Goal: Information Seeking & Learning: Find specific fact

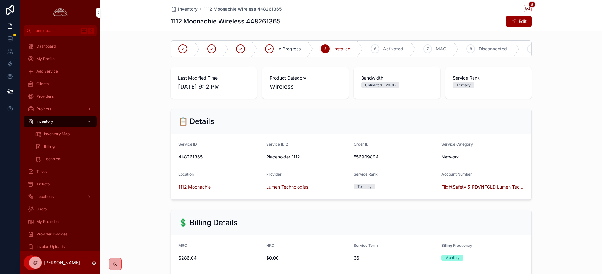
scroll to position [1, 0]
click at [45, 235] on span "Provider Invoices" at bounding box center [51, 234] width 31 height 5
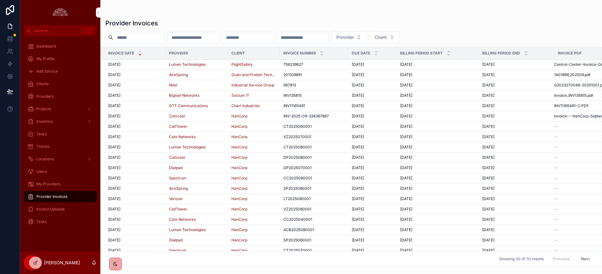
click at [118, 64] on span "[DATE]" at bounding box center [114, 64] width 12 height 5
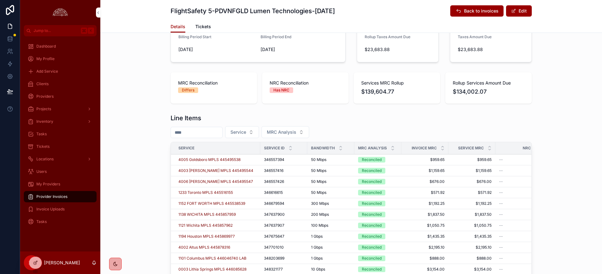
scroll to position [159, 0]
click at [394, 147] on icon "scrollable content" at bounding box center [393, 148] width 4 height 4
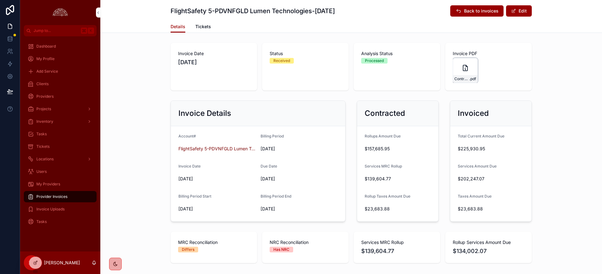
click at [468, 69] on icon "scrollable content" at bounding box center [465, 68] width 4 height 6
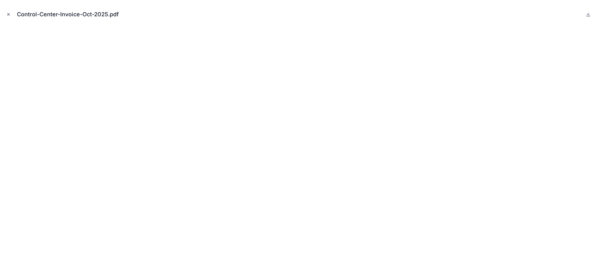
click at [10, 17] on button "Close modal" at bounding box center [8, 14] width 7 height 7
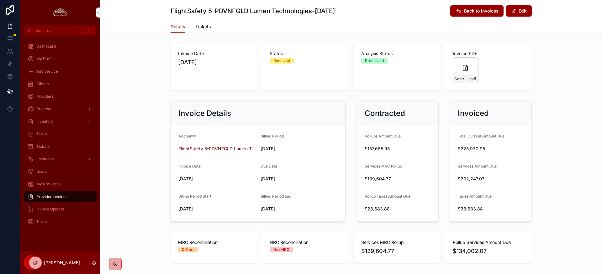
click at [0, 0] on icon "scrollable content" at bounding box center [0, 0] width 0 height 0
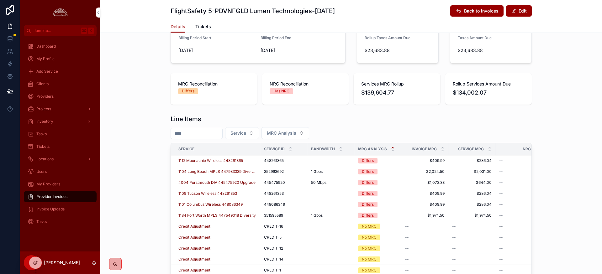
scroll to position [148, 0]
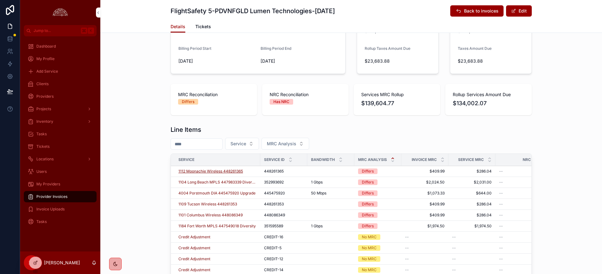
click at [220, 173] on span "1112 Moonachie Wireless 448261365" at bounding box center [210, 171] width 65 height 5
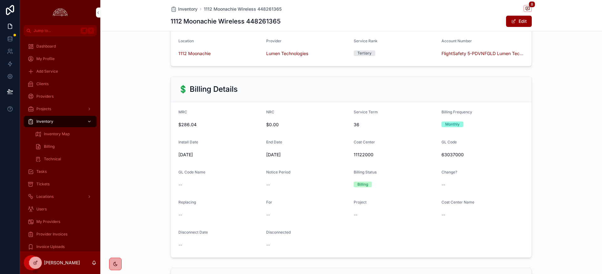
scroll to position [131, 0]
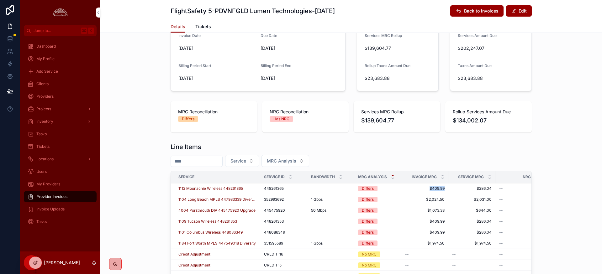
drag, startPoint x: 448, startPoint y: 187, endPoint x: 424, endPoint y: 187, distance: 23.8
click at [424, 187] on tr "1112 Moonachie Wireless 448261365 448261365 448261365 Differs $409.99 $409.99 $…" at bounding box center [460, 189] width 578 height 11
click at [193, 190] on span "1112 Moonachie Wireless 448261365" at bounding box center [210, 188] width 65 height 5
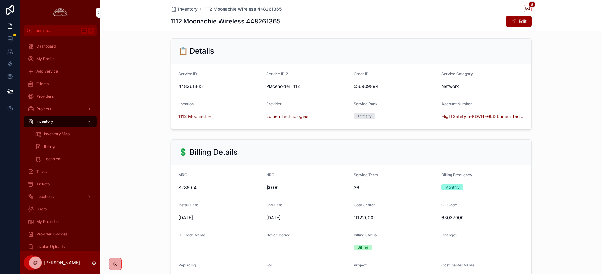
scroll to position [71, 0]
click at [191, 88] on span "448261365" at bounding box center [219, 87] width 83 height 6
copy span "448261365"
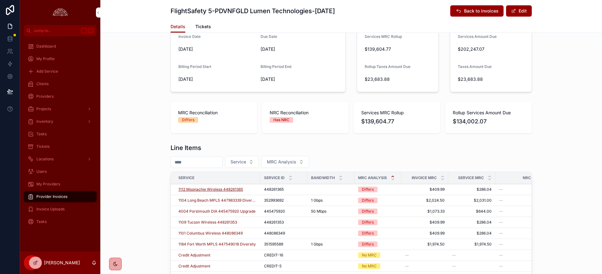
click at [213, 191] on span "1112 Moonachie Wireless 448261365" at bounding box center [210, 189] width 65 height 5
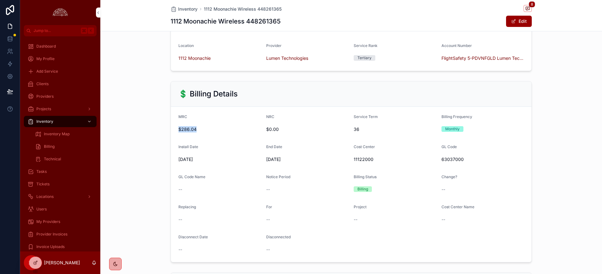
drag, startPoint x: 197, startPoint y: 131, endPoint x: 178, endPoint y: 129, distance: 18.6
click at [178, 129] on form "MRC $286.04 NRC $0.00 Service Term 36 Billing Frequency Monthly Install Date 9/…" at bounding box center [351, 185] width 361 height 156
drag, startPoint x: 196, startPoint y: 130, endPoint x: 194, endPoint y: 150, distance: 20.2
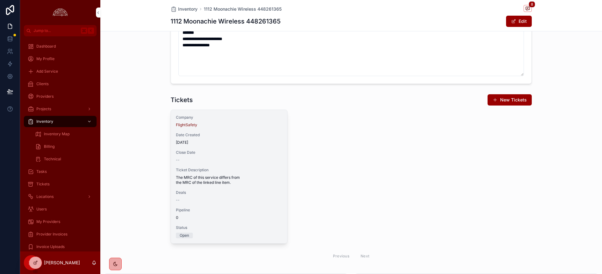
scroll to position [613, 0]
click at [236, 145] on span "[DATE]" at bounding box center [229, 144] width 106 height 5
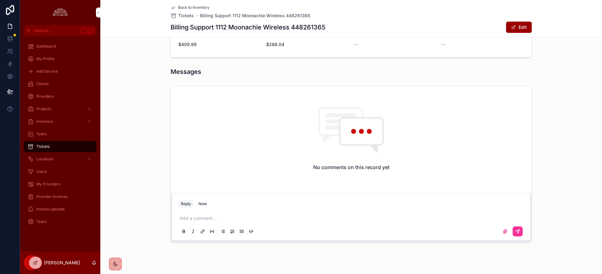
scroll to position [329, 0]
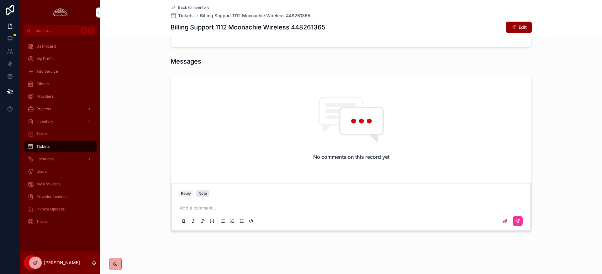
click at [206, 196] on div "Note" at bounding box center [203, 193] width 8 height 5
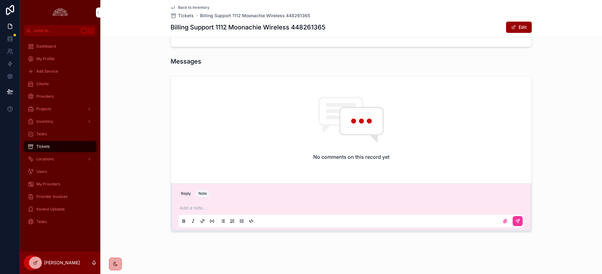
click at [206, 211] on p "scrollable content" at bounding box center [353, 208] width 346 height 6
click at [200, 209] on p "******" at bounding box center [353, 208] width 346 height 6
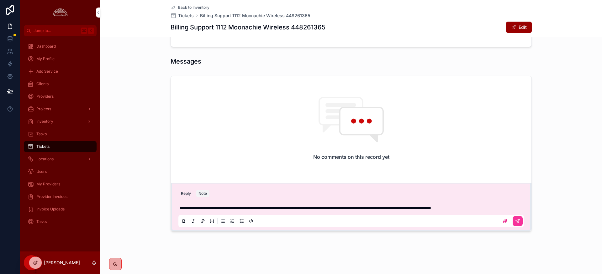
click at [319, 208] on span "**********" at bounding box center [306, 208] width 252 height 4
drag, startPoint x: 340, startPoint y: 209, endPoint x: 317, endPoint y: 208, distance: 22.3
click at [317, 207] on span "**********" at bounding box center [306, 208] width 252 height 4
click at [427, 220] on div "scrollable content" at bounding box center [351, 221] width 346 height 13
click at [426, 221] on div "scrollable content" at bounding box center [351, 221] width 346 height 13
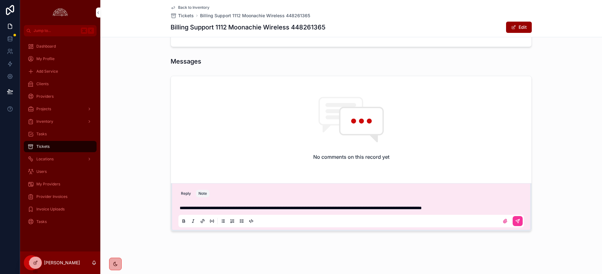
drag, startPoint x: 500, startPoint y: 208, endPoint x: 513, endPoint y: 215, distance: 14.5
click at [500, 208] on p "**********" at bounding box center [353, 208] width 346 height 6
click at [520, 222] on icon "scrollable content" at bounding box center [517, 221] width 5 height 5
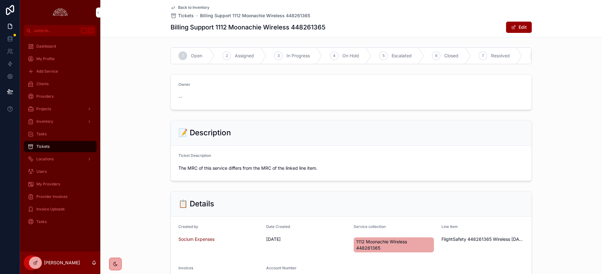
scroll to position [1, 0]
click at [491, 57] on div "7 Resolved" at bounding box center [496, 55] width 51 height 16
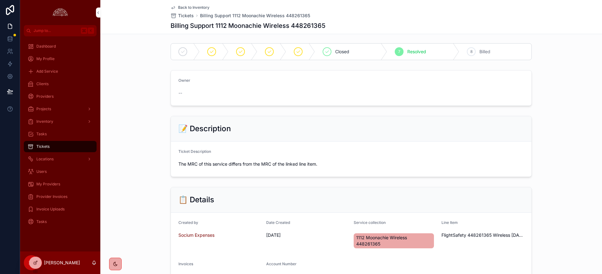
scroll to position [0, 0]
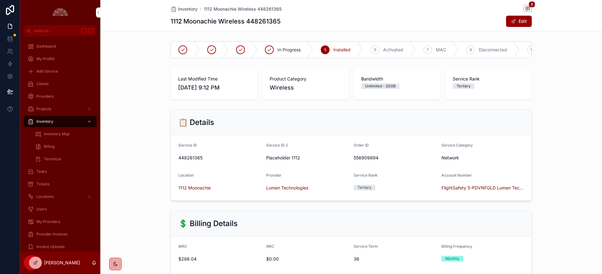
click at [268, 23] on h1 "1112 Moonachie Wireless 448261365" at bounding box center [226, 21] width 110 height 9
copy h1 "448261365"
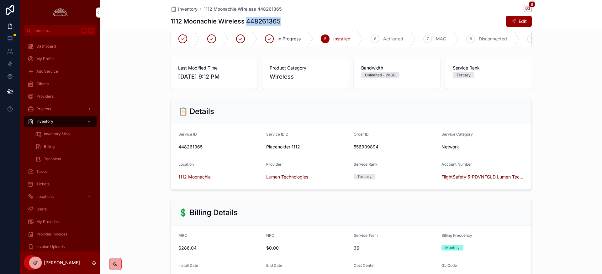
scroll to position [10, 0]
click at [531, 9] on span "scrollable content" at bounding box center [528, 8] width 8 height 7
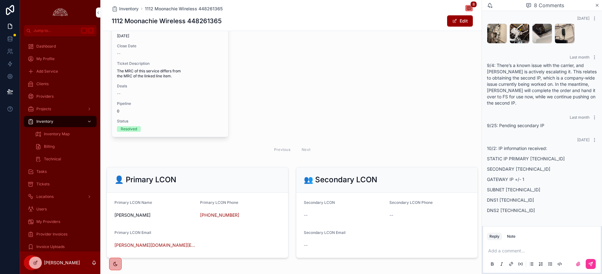
scroll to position [748, 0]
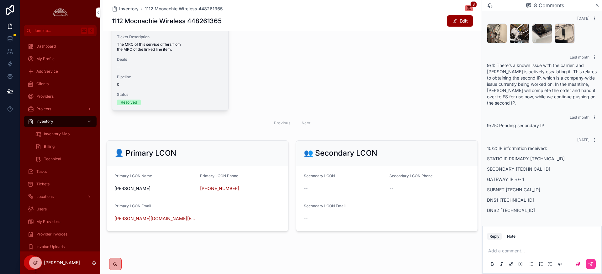
click at [178, 66] on div "--" at bounding box center [170, 67] width 106 height 5
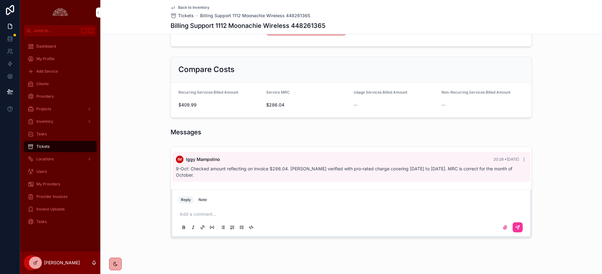
click at [176, 169] on span "9-Oct: Checked amount reflecting on invoice $286.04. [PERSON_NAME] verified wit…" at bounding box center [344, 172] width 337 height 12
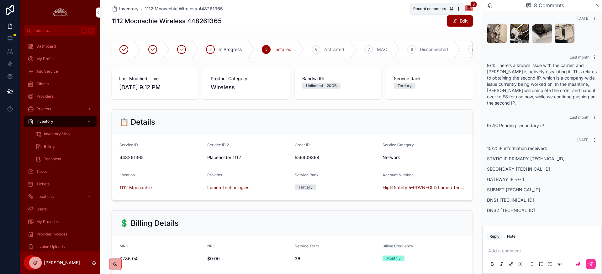
click at [467, 7] on icon "scrollable content" at bounding box center [469, 8] width 5 height 5
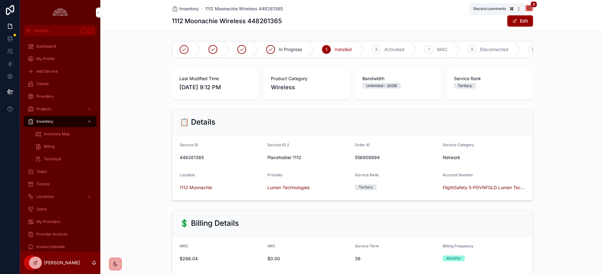
click at [530, 6] on icon "scrollable content" at bounding box center [529, 8] width 5 height 5
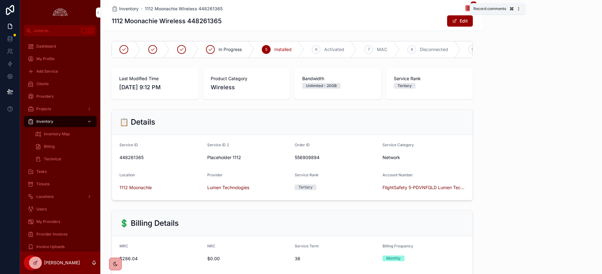
scroll to position [132, 0]
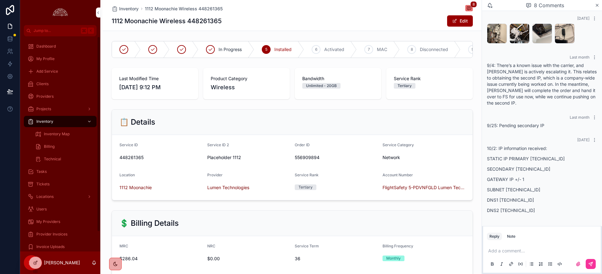
click at [45, 83] on span "Clients" at bounding box center [42, 84] width 12 height 5
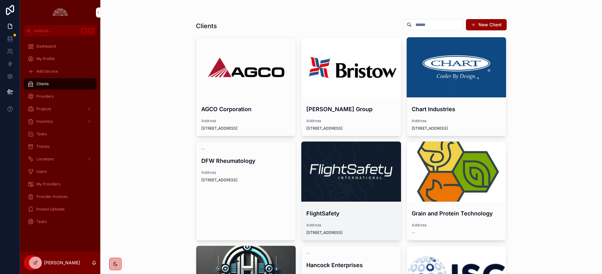
click at [0, 0] on div "scrollable content" at bounding box center [0, 0] width 0 height 0
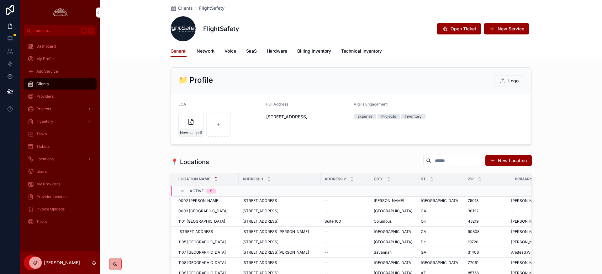
click at [201, 51] on span "Network" at bounding box center [206, 51] width 18 height 6
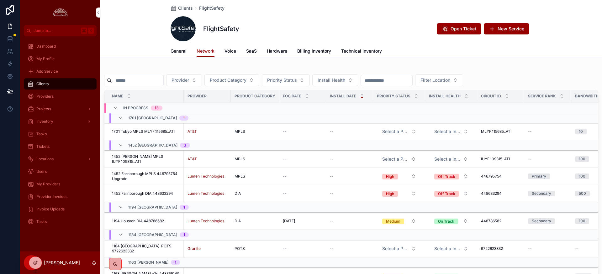
click at [130, 80] on input "scrollable content" at bounding box center [137, 80] width 51 height 9
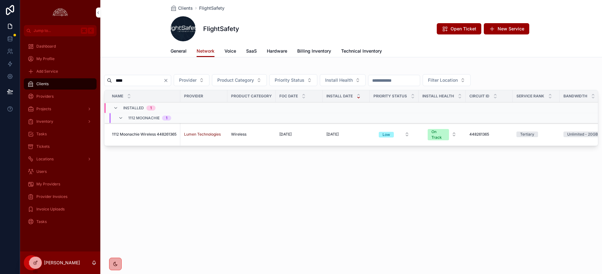
type input "****"
click at [151, 135] on span "1112 Moonachie Wireless 448261365" at bounding box center [144, 134] width 65 height 5
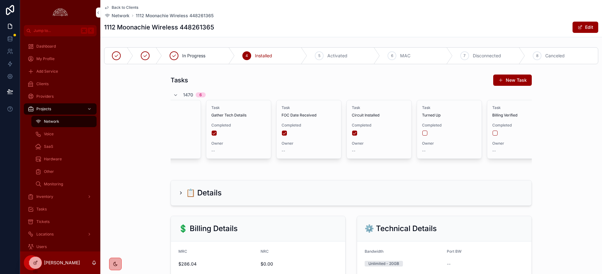
click at [556, 117] on div "Tasks New Task 1470 6 Task Order Submitted Completed Owner -- Task Gather Tech …" at bounding box center [351, 122] width 502 height 101
click at [579, 29] on span "scrollable content" at bounding box center [580, 27] width 5 height 5
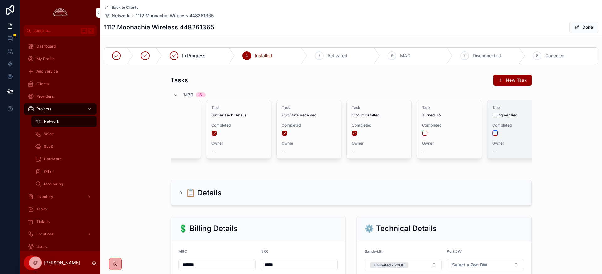
click at [495, 135] on button "scrollable content" at bounding box center [495, 133] width 5 height 5
click at [503, 152] on div "--" at bounding box center [520, 151] width 55 height 5
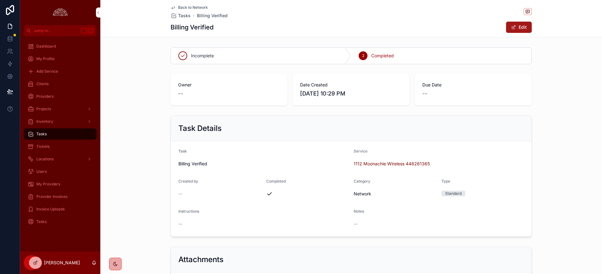
click at [520, 25] on button "Edit" at bounding box center [519, 27] width 26 height 11
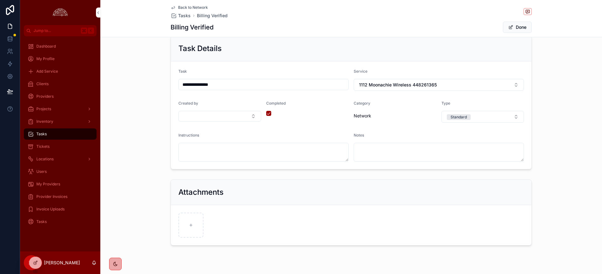
scroll to position [94, 0]
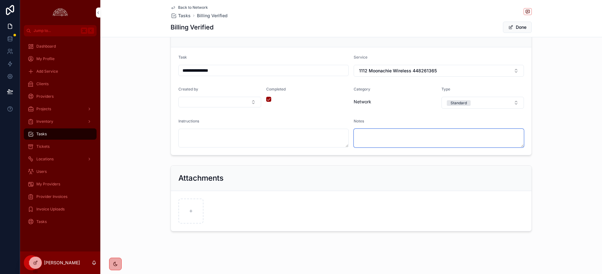
click at [370, 141] on textarea "scrollable content" at bounding box center [439, 138] width 170 height 19
click at [401, 140] on textarea "scrollable content" at bounding box center [439, 138] width 170 height 19
paste textarea "**********"
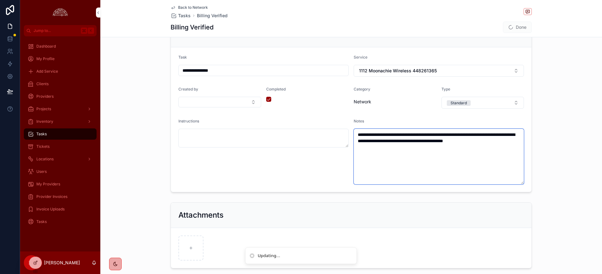
click at [394, 176] on textarea "**********" at bounding box center [439, 157] width 170 height 56
type textarea "**********"
click at [562, 163] on div "**********" at bounding box center [351, 107] width 502 height 176
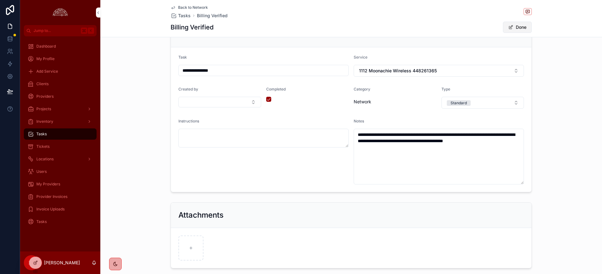
click at [522, 26] on button "Done" at bounding box center [517, 27] width 29 height 11
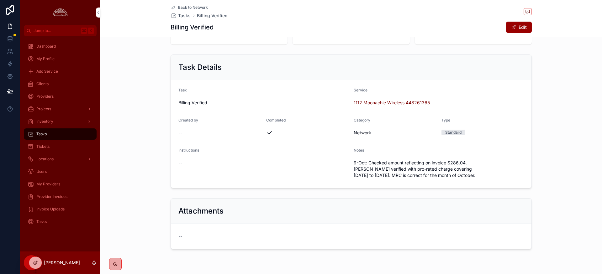
scroll to position [62, 0]
click at [46, 145] on span "Tickets" at bounding box center [42, 146] width 13 height 5
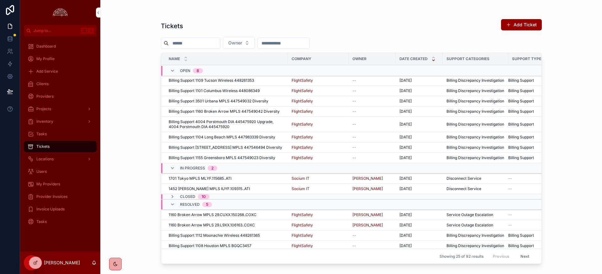
click at [41, 209] on span "Invoice Uploads" at bounding box center [50, 209] width 28 height 5
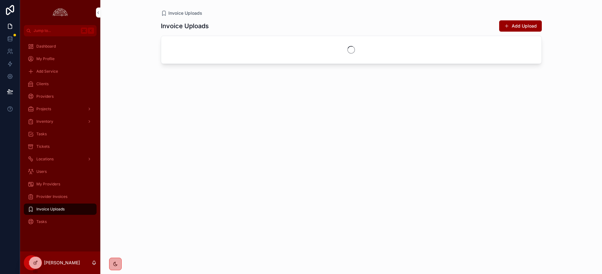
click at [44, 194] on span "Provider Invoices" at bounding box center [51, 196] width 31 height 5
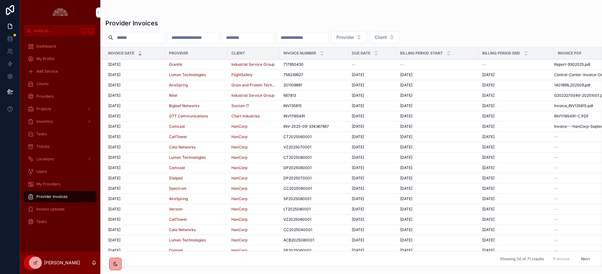
click at [114, 77] on span "[DATE]" at bounding box center [114, 74] width 12 height 5
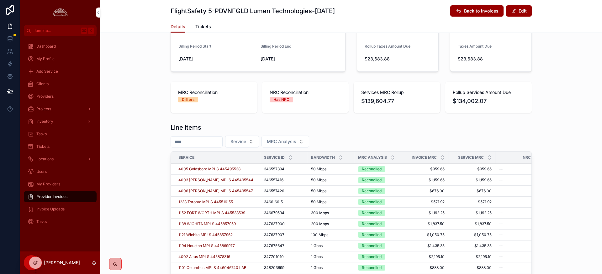
scroll to position [152, 0]
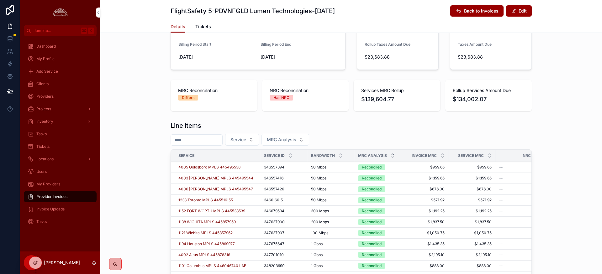
click at [394, 155] on icon "scrollable content" at bounding box center [393, 154] width 2 height 1
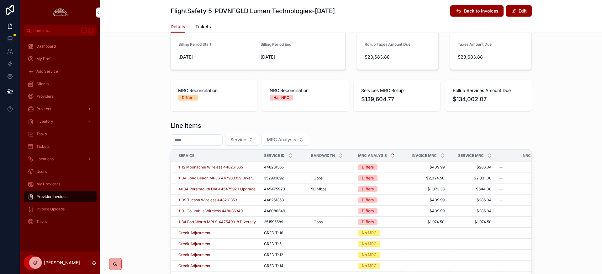
click at [208, 180] on span "1104 Long Beach MPLS 447983339 Diversity" at bounding box center [217, 178] width 78 height 5
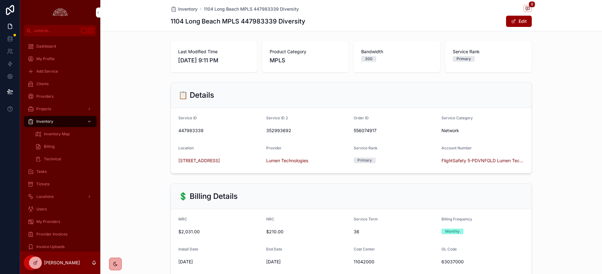
scroll to position [25, 0]
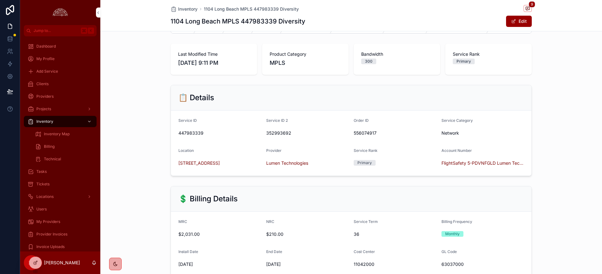
click at [269, 23] on h1 "1104 Long Beach MPLS 447983339 Diversity" at bounding box center [238, 21] width 135 height 9
copy h1 "447983339"
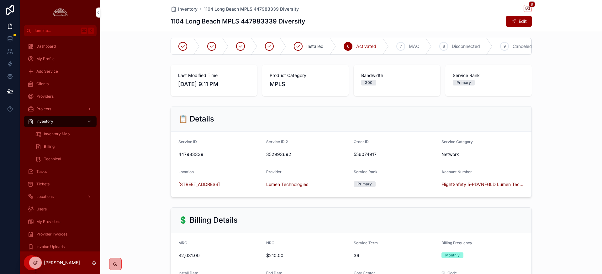
scroll to position [0, 0]
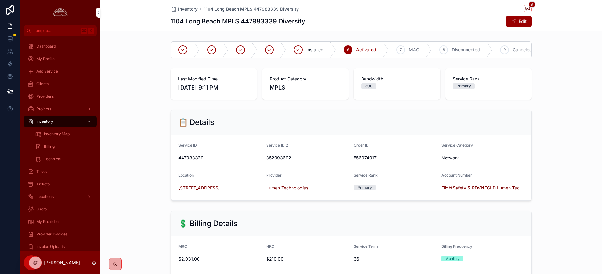
drag, startPoint x: 279, startPoint y: 21, endPoint x: 312, endPoint y: 26, distance: 32.9
click at [312, 26] on div "1104 Long Beach MPLS 447983339 Diversity Edit" at bounding box center [351, 21] width 361 height 12
click at [275, 159] on span "352993692" at bounding box center [307, 158] width 83 height 6
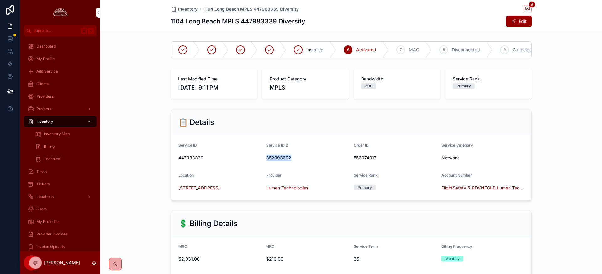
copy span "352993692"
click at [195, 157] on span "447983339" at bounding box center [219, 158] width 83 height 6
copy span "447983339"
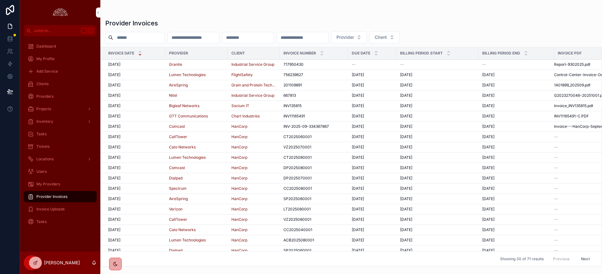
click at [115, 65] on span "10/1/2025" at bounding box center [114, 64] width 12 height 5
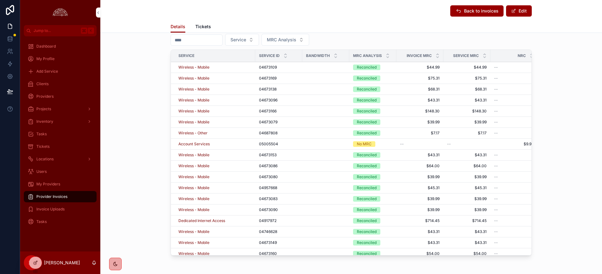
scroll to position [238, 0]
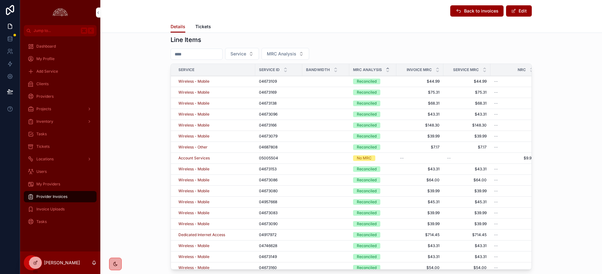
click at [388, 69] on icon "scrollable content" at bounding box center [388, 68] width 2 height 1
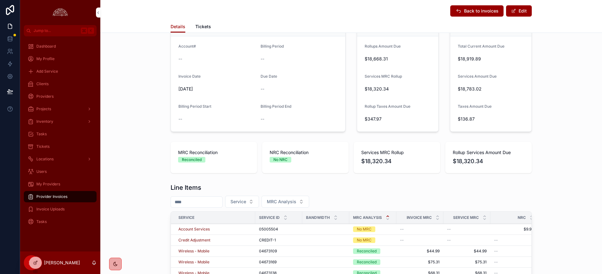
scroll to position [194, 0]
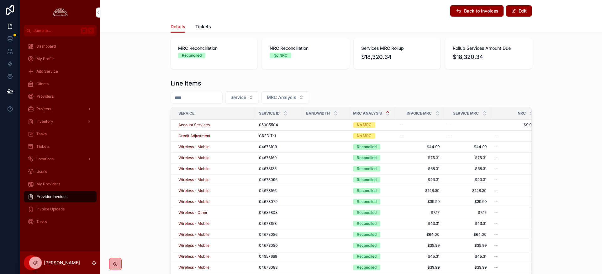
click at [388, 112] on icon "scrollable content" at bounding box center [388, 112] width 2 height 1
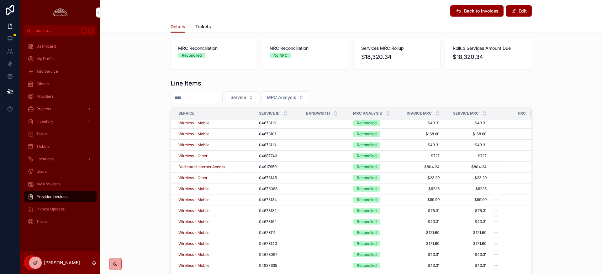
scroll to position [597, 0]
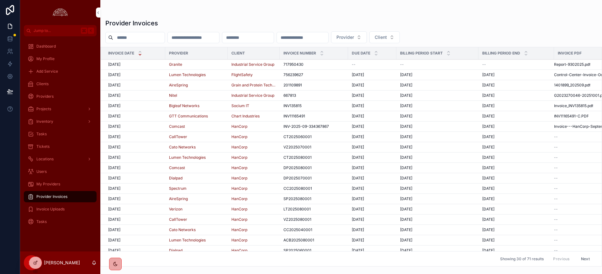
click at [114, 75] on span "[DATE]" at bounding box center [114, 74] width 12 height 5
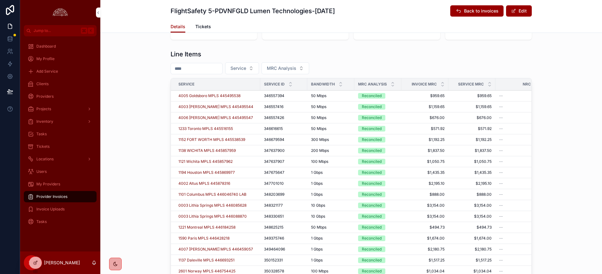
scroll to position [223, 0]
click at [394, 83] on icon "scrollable content" at bounding box center [393, 84] width 4 height 4
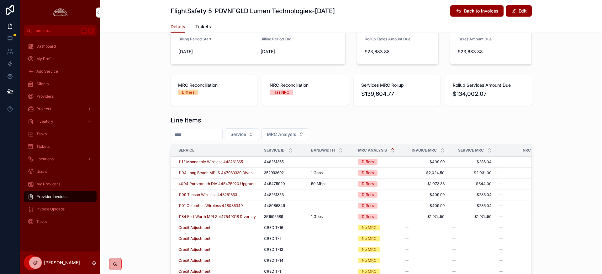
scroll to position [158, 0]
click at [213, 161] on span "1112 Moonachie Wireless 448261365" at bounding box center [210, 161] width 65 height 5
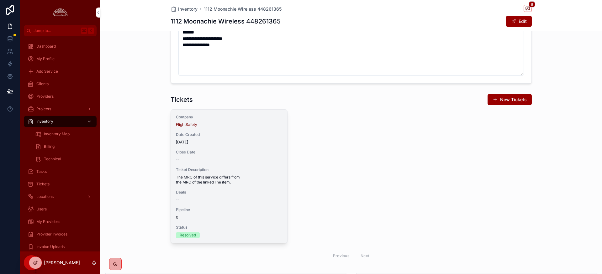
scroll to position [744, 0]
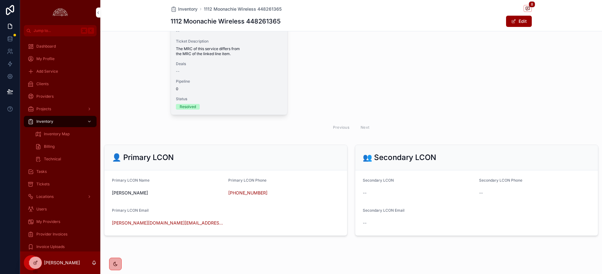
click at [237, 68] on div "Deals --" at bounding box center [229, 67] width 106 height 13
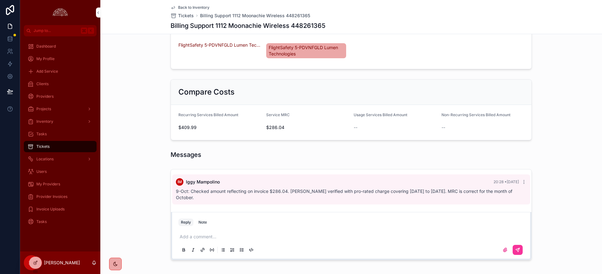
scroll to position [244, 0]
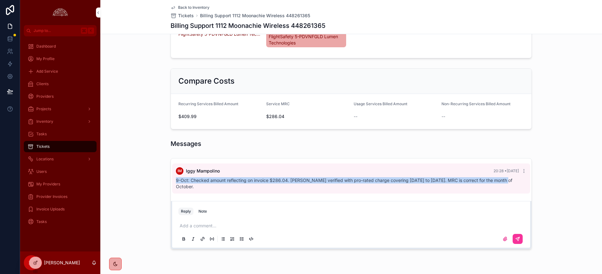
drag, startPoint x: 176, startPoint y: 181, endPoint x: 498, endPoint y: 184, distance: 322.8
click at [498, 184] on div "IM Iggy Mampolino 20:28 • Today 9-Oct: Checked amount reflecting on invoice $28…" at bounding box center [351, 179] width 358 height 30
copy span "9-Oct: Checked amount reflecting on invoice $286.04. [PERSON_NAME] verified wit…"
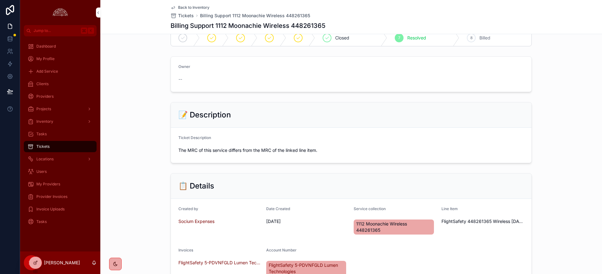
scroll to position [0, 0]
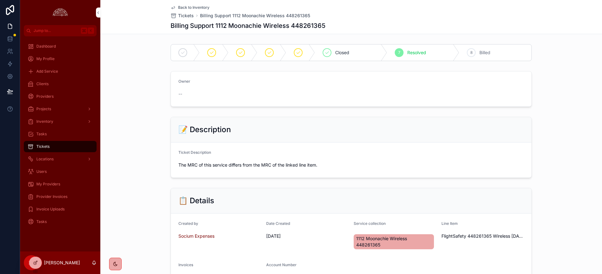
click at [311, 116] on div "📝 Description Ticket Description The MRC of this service differs from the MRC o…" at bounding box center [351, 148] width 502 height 66
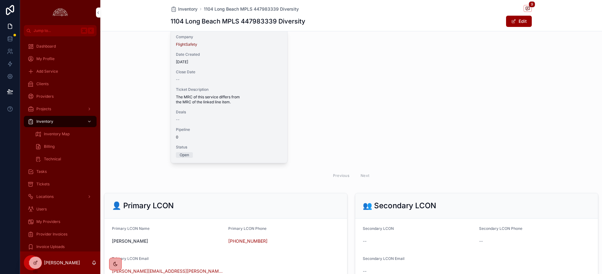
scroll to position [803, 0]
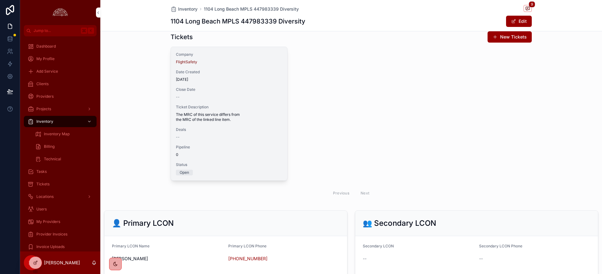
click at [242, 124] on div "Company FlightSafety Date Created [DATE] Close Date -- Ticket Description The M…" at bounding box center [229, 114] width 116 height 134
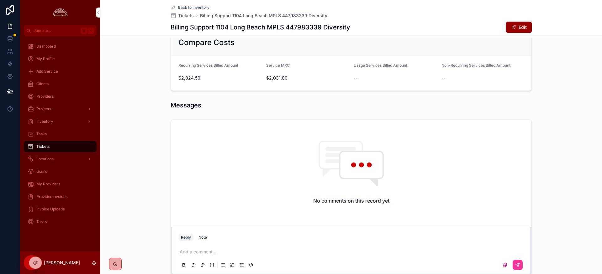
scroll to position [329, 0]
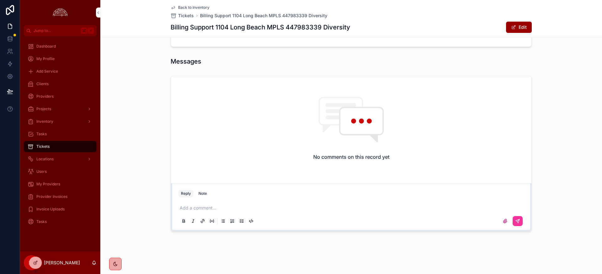
click at [250, 207] on p "scrollable content" at bounding box center [353, 208] width 346 height 6
click at [217, 210] on p "******" at bounding box center [353, 209] width 346 height 6
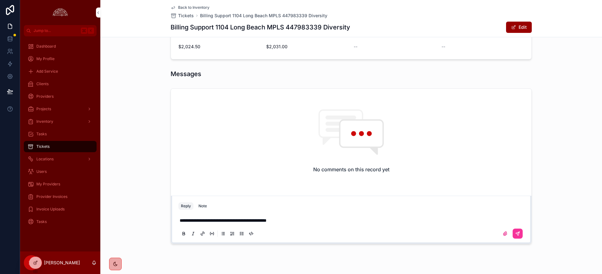
scroll to position [329, 0]
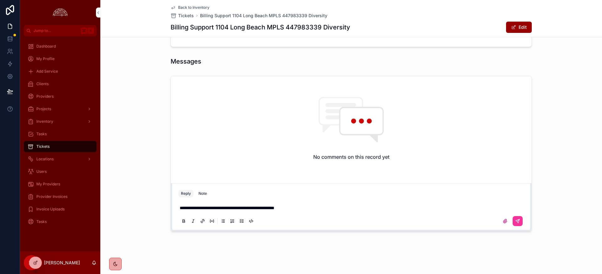
click at [274, 208] on span "**********" at bounding box center [227, 208] width 95 height 4
click at [326, 211] on p "**********" at bounding box center [353, 208] width 346 height 6
click at [516, 223] on icon "scrollable content" at bounding box center [517, 221] width 5 height 5
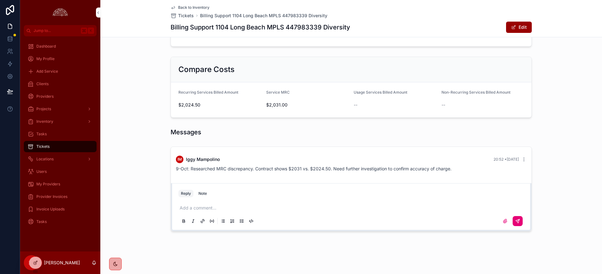
scroll to position [258, 0]
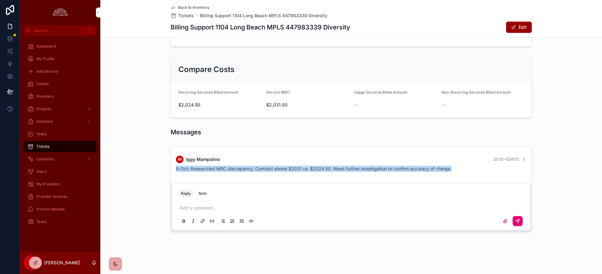
drag, startPoint x: 453, startPoint y: 170, endPoint x: 175, endPoint y: 171, distance: 278.3
click at [175, 171] on div "IM [PERSON_NAME] 20:52 • [DATE] 9-Oct: Researched MRC discrepancy. Contract sho…" at bounding box center [351, 164] width 358 height 24
copy span "9-Oct: Researched MRC discrepancy. Contract shows $2031 vs. $2024.50. Need furt…"
click at [199, 192] on div "Note" at bounding box center [203, 193] width 8 height 5
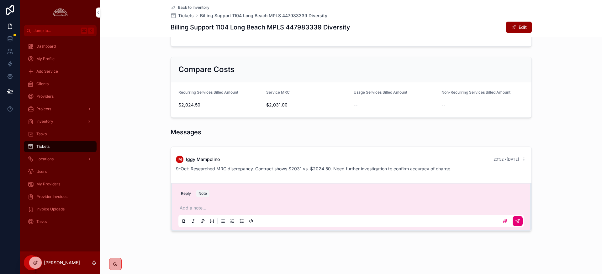
click at [209, 212] on div "Add a note..." at bounding box center [351, 214] width 346 height 26
click at [200, 209] on p "scrollable content" at bounding box center [353, 208] width 346 height 6
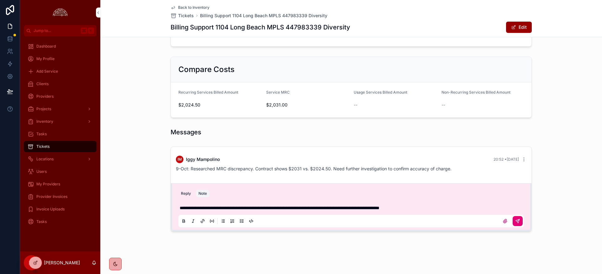
click at [515, 220] on button "scrollable content" at bounding box center [518, 221] width 10 height 10
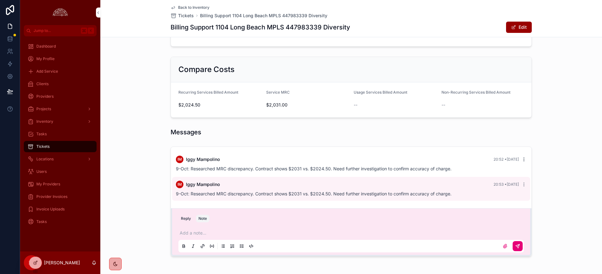
click at [525, 162] on icon "scrollable content" at bounding box center [524, 159] width 5 height 5
click at [578, 151] on button "Delete comment" at bounding box center [564, 149] width 40 height 8
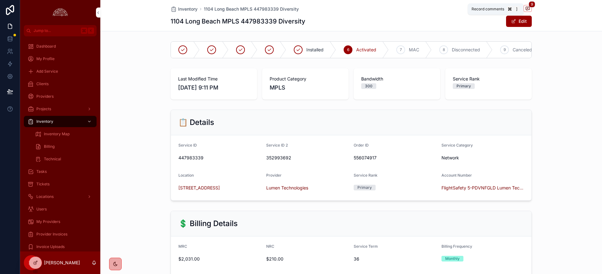
click at [525, 9] on icon "scrollable content" at bounding box center [527, 8] width 5 height 5
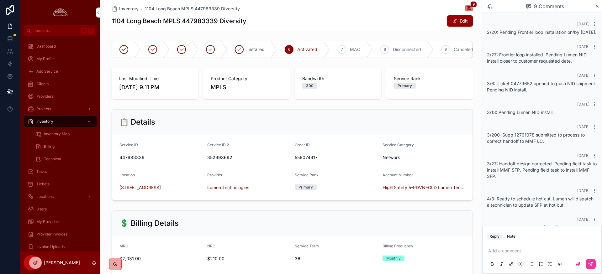
scroll to position [48, 0]
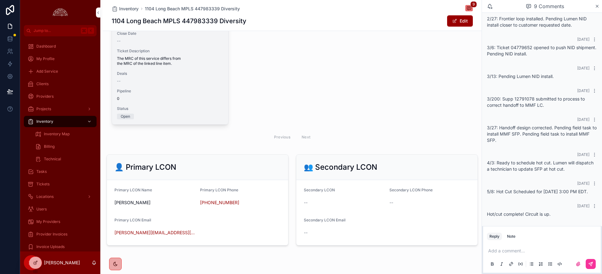
click at [210, 99] on span "0" at bounding box center [170, 98] width 106 height 5
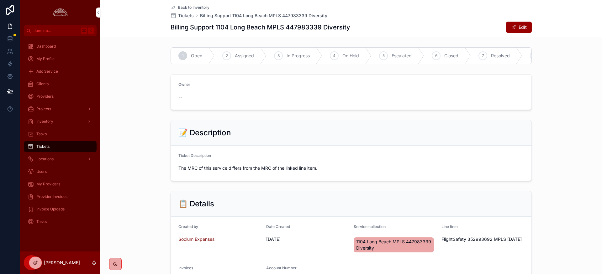
click at [304, 58] on span "In Progress" at bounding box center [298, 56] width 23 height 6
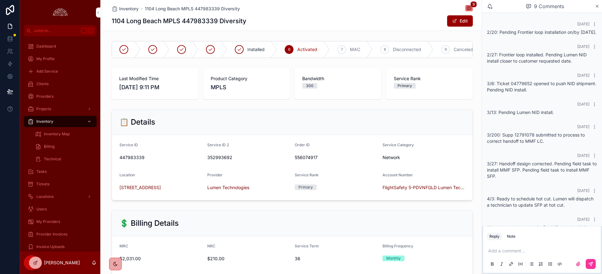
scroll to position [48, 0]
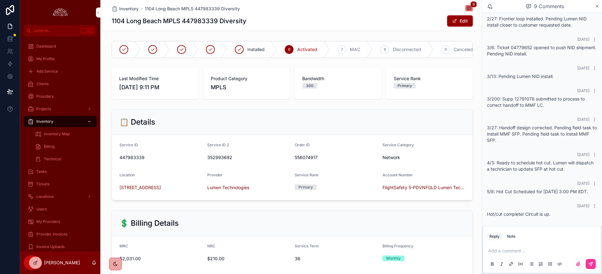
click at [509, 250] on p "scrollable content" at bounding box center [543, 251] width 110 height 6
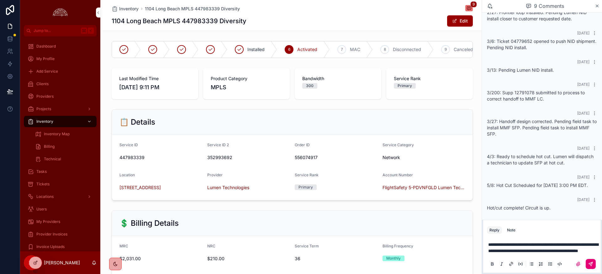
click at [592, 264] on icon "scrollable content" at bounding box center [591, 265] width 4 height 4
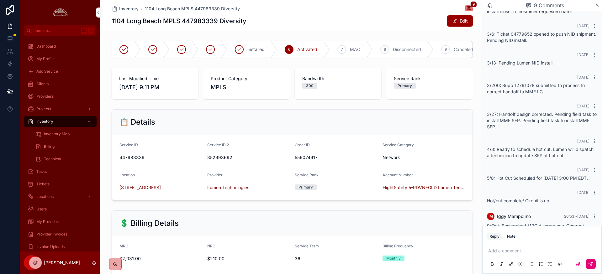
scroll to position [84, 0]
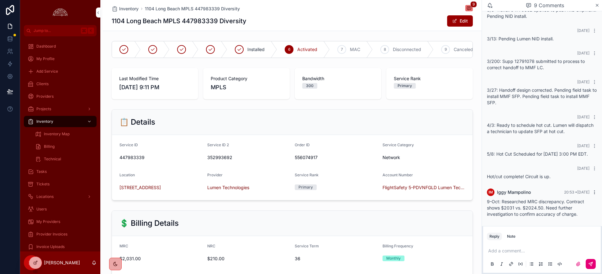
click at [594, 193] on icon "scrollable content" at bounding box center [594, 192] width 5 height 5
click at [594, 182] on span "Delete comment" at bounding box center [582, 181] width 29 height 5
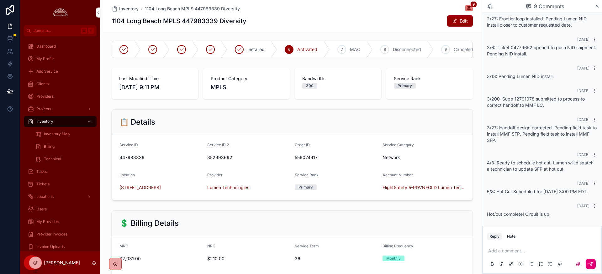
scroll to position [48, 0]
click at [517, 238] on button "Note" at bounding box center [511, 237] width 13 height 8
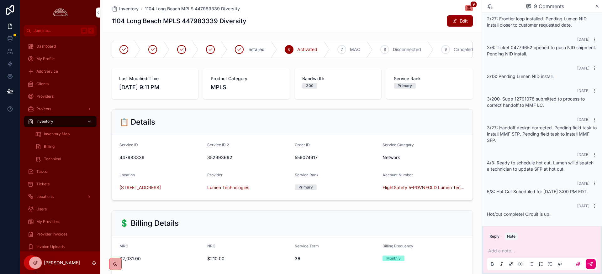
click at [514, 248] on p "scrollable content" at bounding box center [543, 251] width 110 height 6
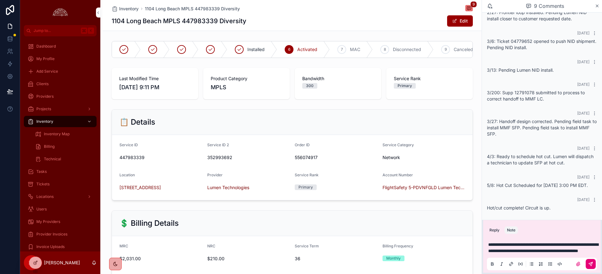
click at [590, 266] on icon "scrollable content" at bounding box center [591, 264] width 5 height 5
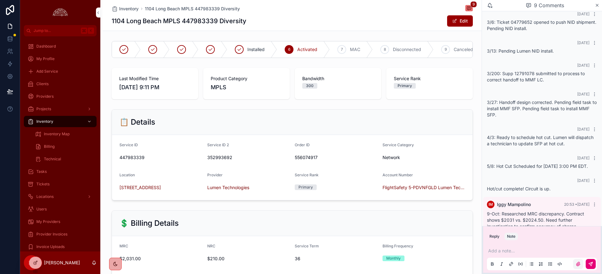
scroll to position [84, 0]
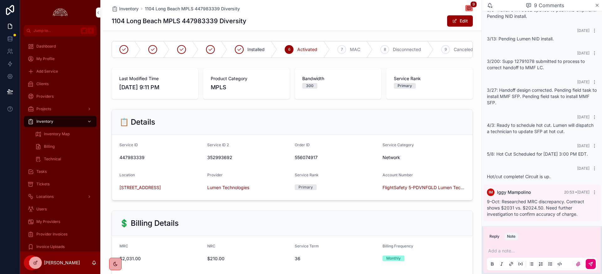
click at [433, 120] on div "📋 Details" at bounding box center [293, 122] width 346 height 10
click at [50, 234] on span "Provider Invoices" at bounding box center [51, 234] width 31 height 5
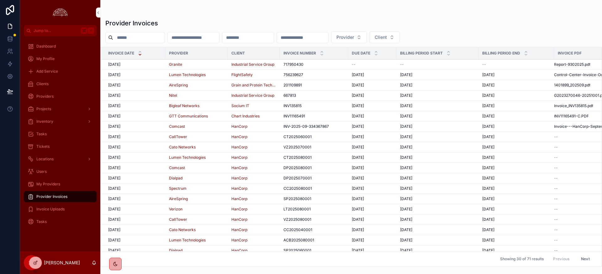
click at [112, 75] on span "[DATE]" at bounding box center [114, 74] width 12 height 5
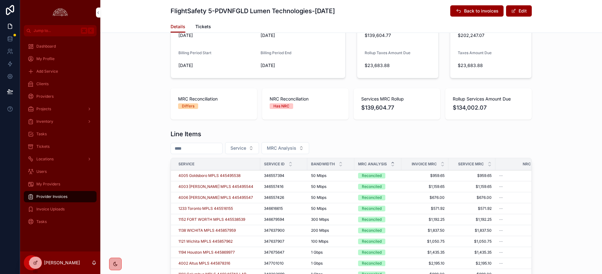
click at [391, 162] on icon "scrollable content" at bounding box center [393, 163] width 4 height 4
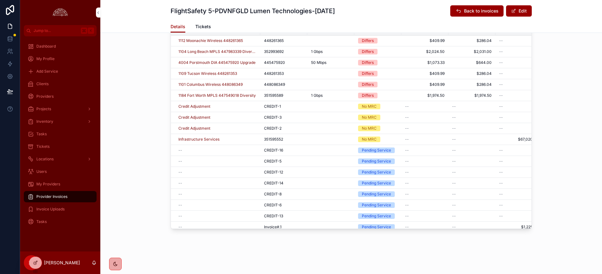
scroll to position [254, 0]
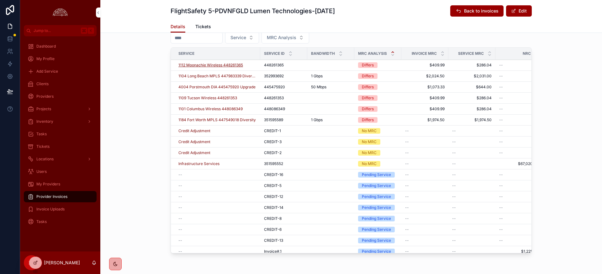
click at [216, 65] on span "1112 Moonachie Wireless 448261365" at bounding box center [210, 65] width 65 height 5
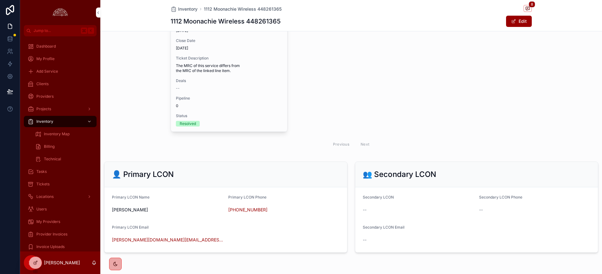
scroll to position [723, 0]
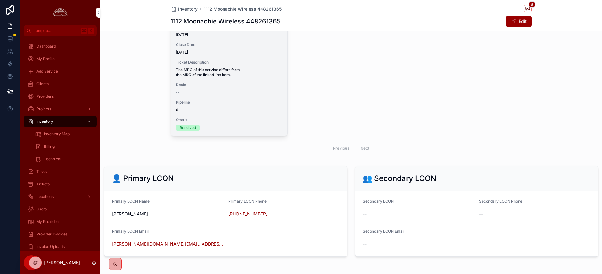
click at [212, 84] on span "Deals" at bounding box center [229, 85] width 106 height 5
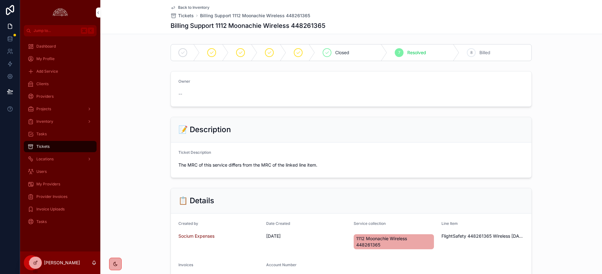
click at [451, 194] on div "📋 Details" at bounding box center [351, 201] width 361 height 25
click at [57, 195] on span "Provider Invoices" at bounding box center [51, 196] width 31 height 5
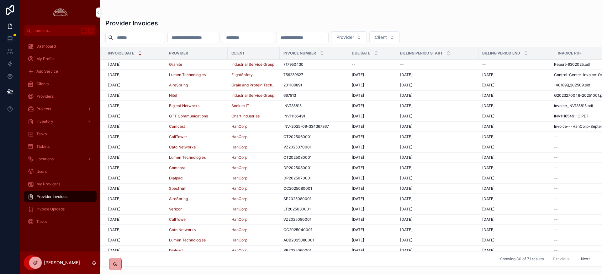
click at [112, 75] on span "[DATE]" at bounding box center [114, 74] width 12 height 5
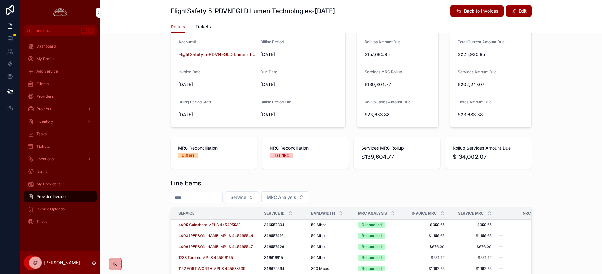
scroll to position [95, 0]
click at [393, 211] on icon "scrollable content" at bounding box center [393, 211] width 2 height 1
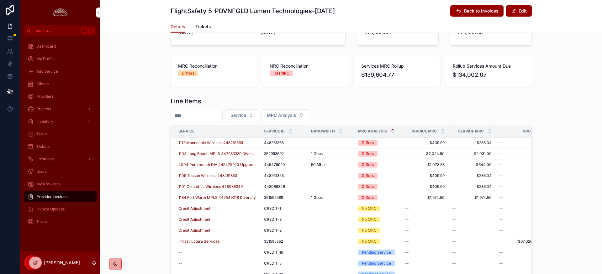
scroll to position [177, 0]
click at [225, 162] on span "4004 Porstmouth DIA 445475920 Upgrade" at bounding box center [216, 164] width 77 height 5
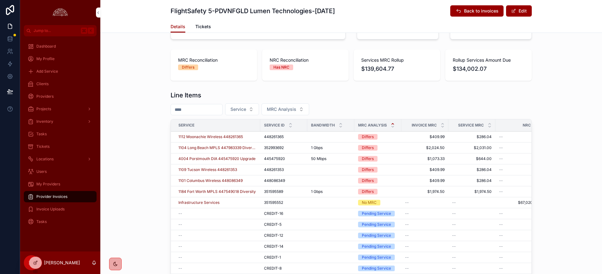
scroll to position [190, 0]
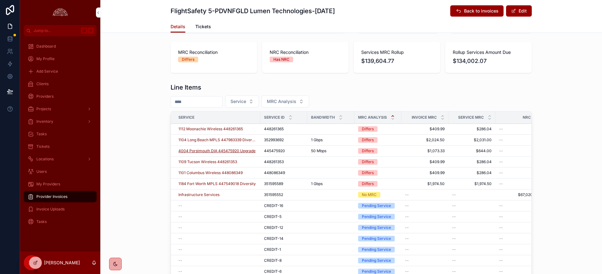
click at [236, 150] on span "4004 Porstmouth DIA 445475920 Upgrade" at bounding box center [216, 151] width 77 height 5
click at [225, 151] on span "4004 Porstmouth DIA 445475920 Upgrade" at bounding box center [216, 151] width 77 height 5
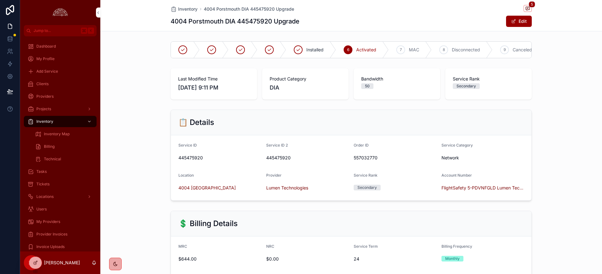
click at [188, 157] on span "445475920" at bounding box center [219, 158] width 83 height 6
copy span "445475920"
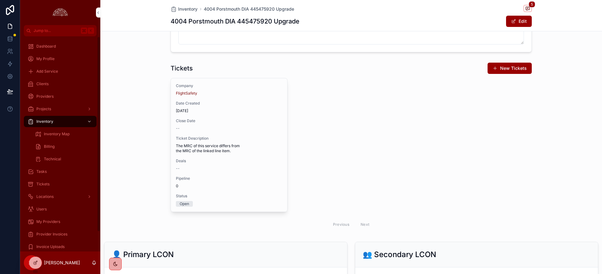
scroll to position [649, 0]
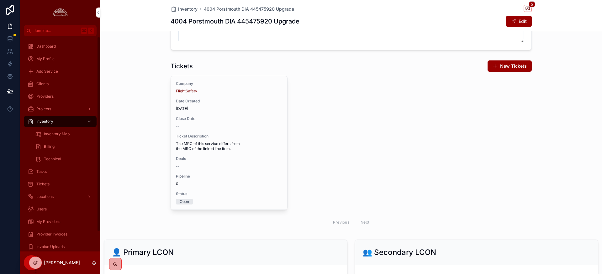
click at [58, 234] on span "Provider Invoices" at bounding box center [51, 234] width 31 height 5
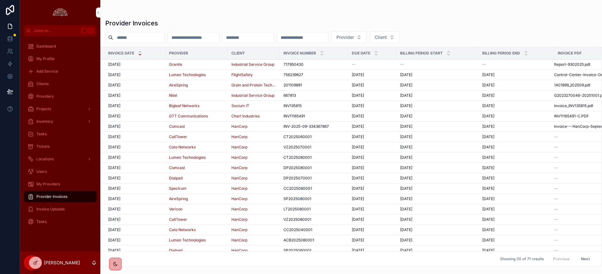
click at [118, 74] on span "[DATE]" at bounding box center [114, 74] width 12 height 5
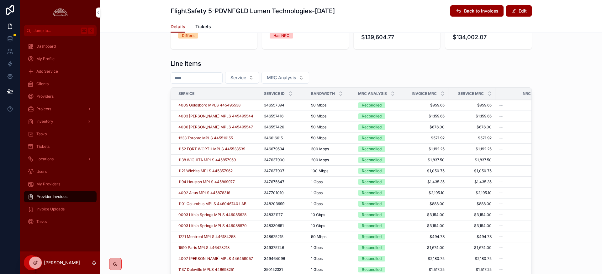
scroll to position [218, 0]
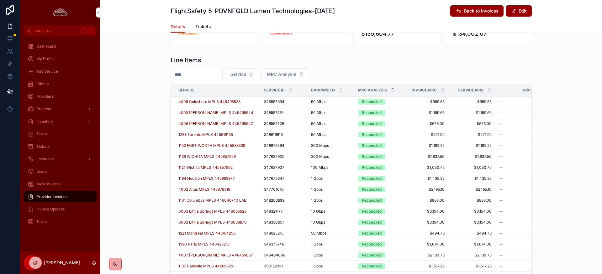
click at [394, 89] on icon "scrollable content" at bounding box center [393, 89] width 4 height 4
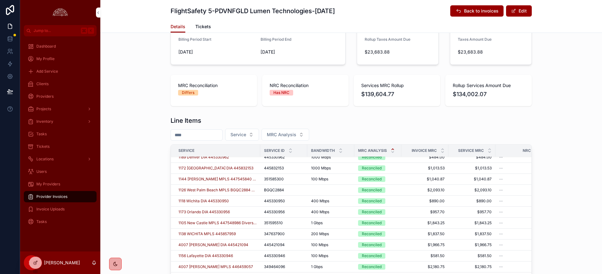
scroll to position [674, 0]
click at [443, 150] on icon "scrollable content" at bounding box center [443, 149] width 4 height 4
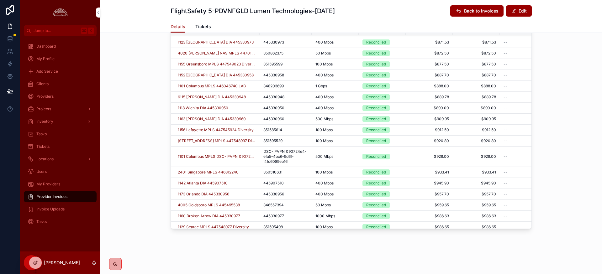
scroll to position [501, 1]
click at [197, 159] on span "1101 Columbus MPLS DSC-IPVPN_090724e4-efa5-4bc6-9d6f-f4fc6089eb16" at bounding box center [217, 157] width 78 height 5
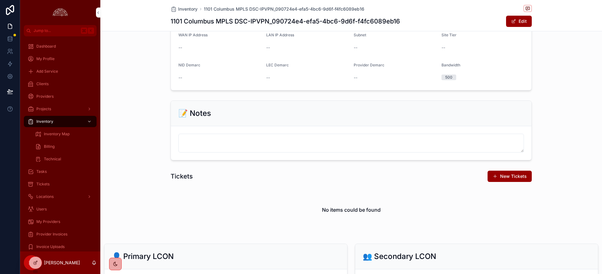
scroll to position [469, 0]
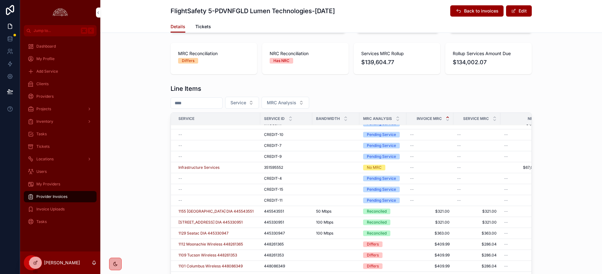
scroll to position [115, 0]
click at [398, 117] on icon "scrollable content" at bounding box center [398, 117] width 2 height 1
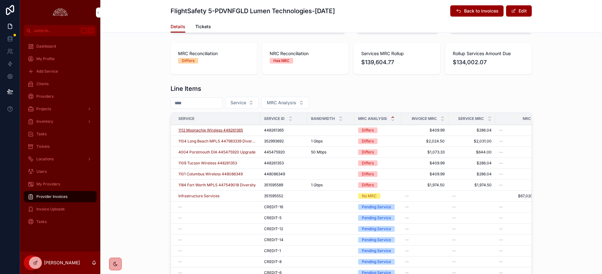
click at [217, 132] on span "1112 Moonachie Wireless 448261365" at bounding box center [210, 130] width 65 height 5
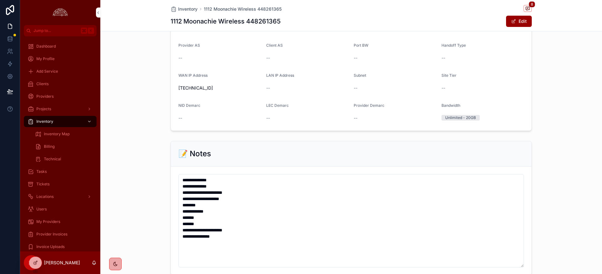
scroll to position [422, 0]
click at [530, 10] on icon "scrollable content" at bounding box center [527, 8] width 5 height 5
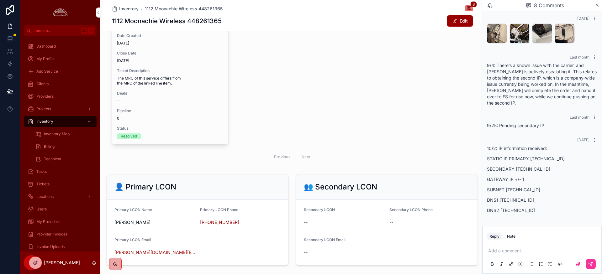
scroll to position [748, 0]
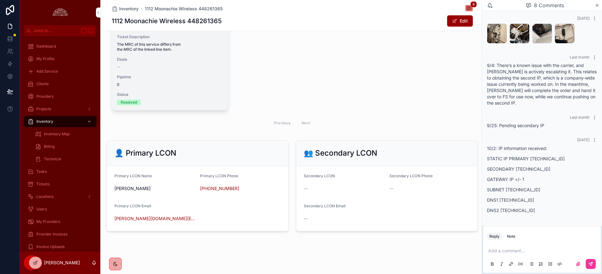
click at [210, 71] on div "Company FlightSafety Date Created [DATE] Close Date [DATE] Ticket Description T…" at bounding box center [170, 44] width 116 height 134
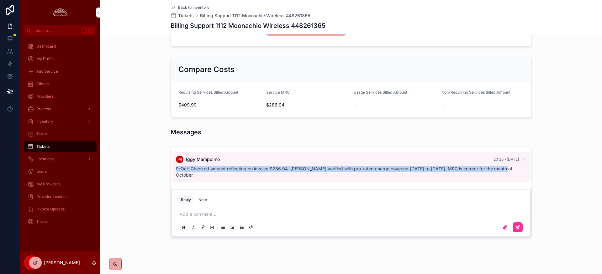
drag, startPoint x: 176, startPoint y: 169, endPoint x: 498, endPoint y: 170, distance: 321.5
click at [498, 170] on div "9-Oct: Checked amount reflecting on invoice $286.04. [PERSON_NAME] verified wit…" at bounding box center [351, 172] width 351 height 13
copy span "9-Oct: Checked amount reflecting on invoice $286.04. [PERSON_NAME] verified wit…"
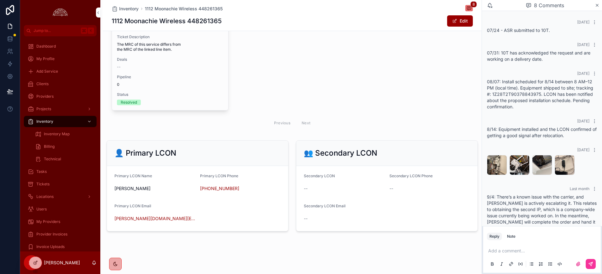
scroll to position [132, 0]
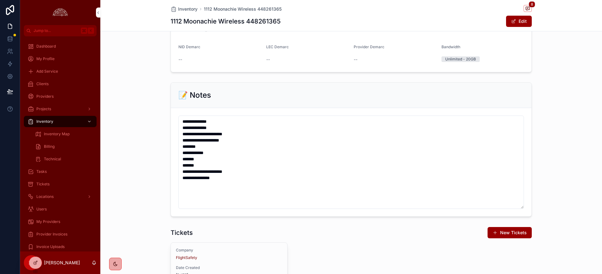
scroll to position [378, 0]
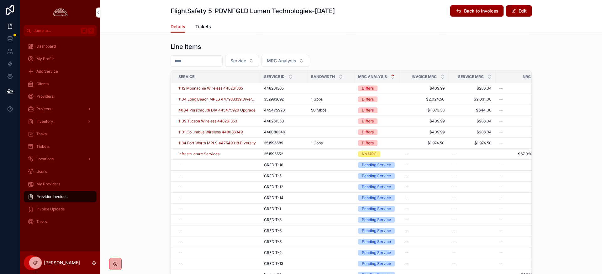
scroll to position [230, 0]
click at [215, 121] on span "1109 Tucson Wireless 448261353" at bounding box center [207, 122] width 59 height 5
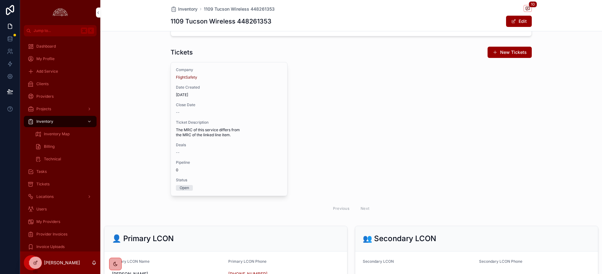
scroll to position [669, 0]
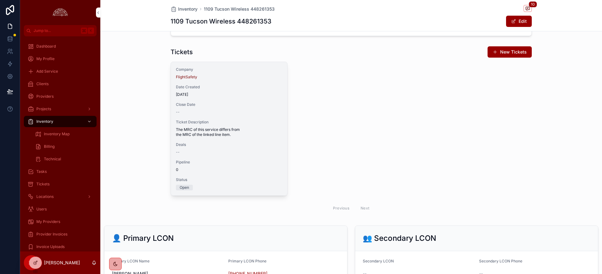
click at [274, 164] on span "Pipeline" at bounding box center [229, 162] width 106 height 5
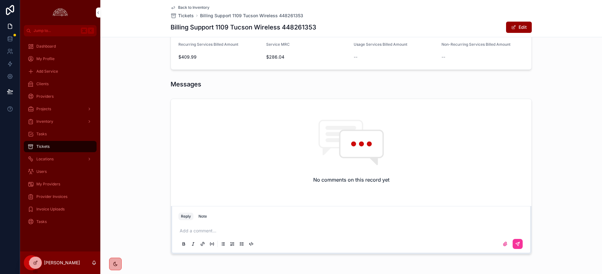
scroll to position [323, 0]
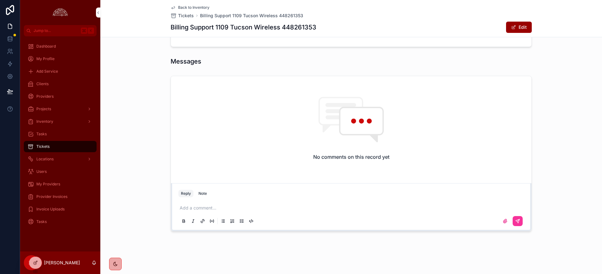
drag, startPoint x: 205, startPoint y: 194, endPoint x: 201, endPoint y: 206, distance: 12.4
click at [205, 194] on div "Note" at bounding box center [203, 193] width 8 height 5
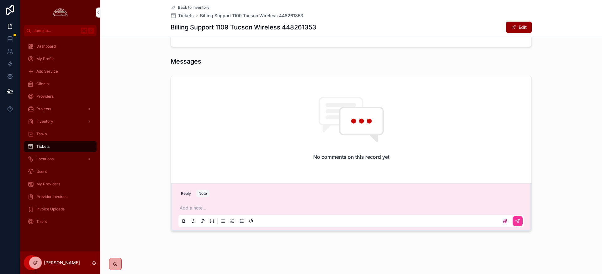
click at [201, 206] on p "scrollable content" at bounding box center [353, 208] width 346 height 6
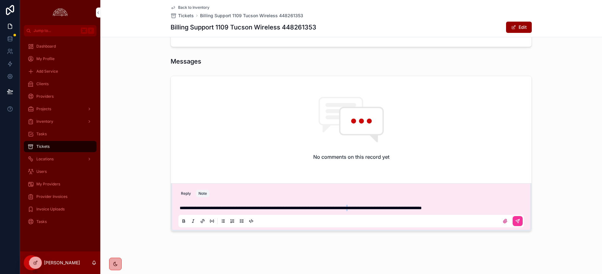
drag, startPoint x: 401, startPoint y: 207, endPoint x: 413, endPoint y: 222, distance: 19.6
click at [403, 208] on span "**********" at bounding box center [301, 208] width 242 height 4
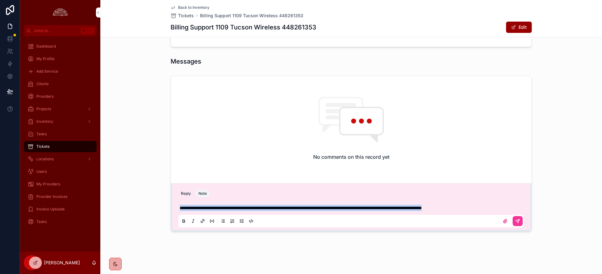
drag, startPoint x: 500, startPoint y: 209, endPoint x: 183, endPoint y: 202, distance: 317.9
click at [183, 202] on div "**********" at bounding box center [351, 214] width 346 height 26
copy span "**********"
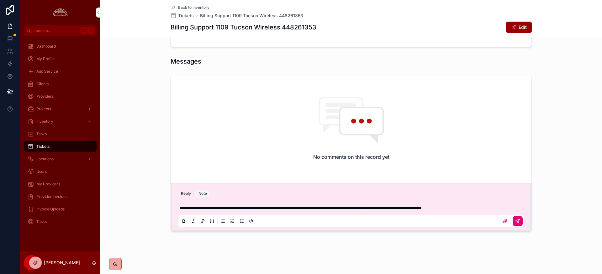
click at [523, 221] on div "scrollable content" at bounding box center [351, 221] width 346 height 13
click at [522, 221] on button "scrollable content" at bounding box center [518, 221] width 10 height 10
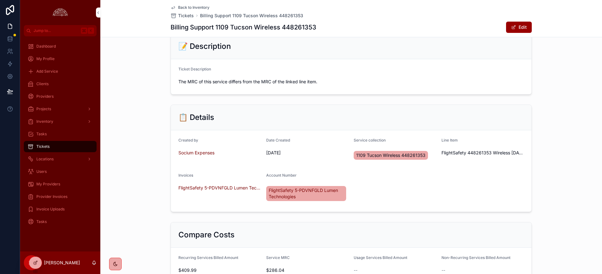
scroll to position [0, 0]
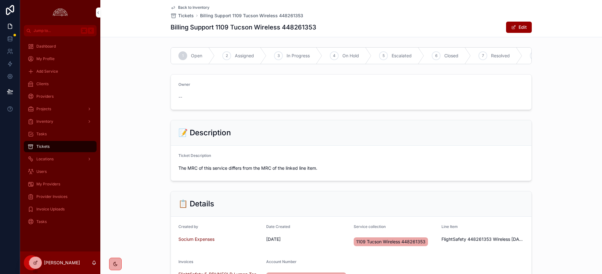
click at [503, 58] on span "Resolved" at bounding box center [500, 56] width 19 height 6
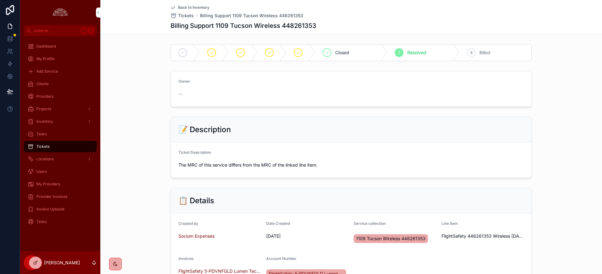
scroll to position [1, 0]
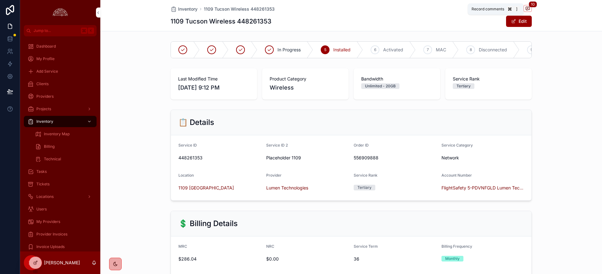
click at [530, 8] on icon "scrollable content" at bounding box center [528, 8] width 4 height 3
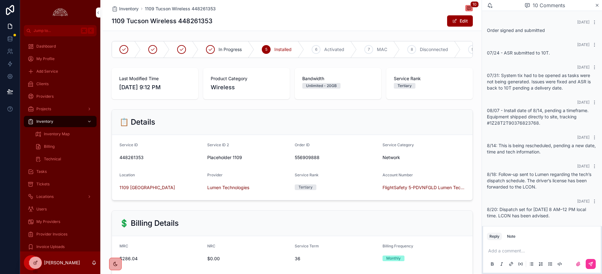
scroll to position [173, 0]
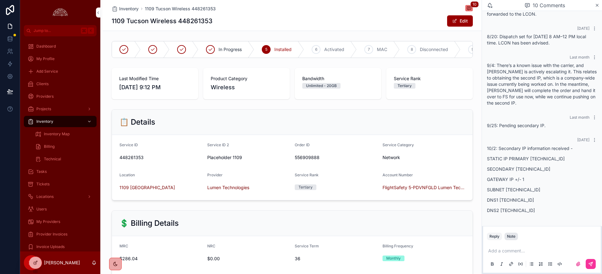
click at [514, 237] on div "Note" at bounding box center [511, 236] width 8 height 5
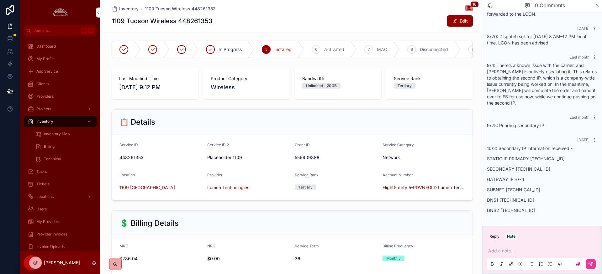
click at [513, 249] on p "scrollable content" at bounding box center [543, 251] width 110 height 6
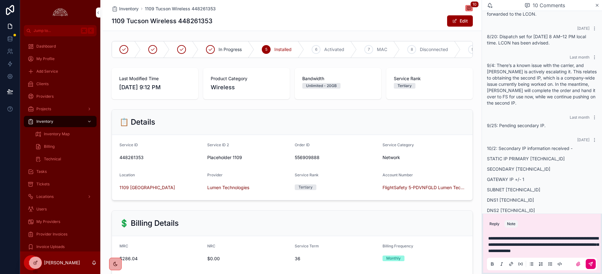
click at [590, 264] on icon "scrollable content" at bounding box center [591, 264] width 5 height 5
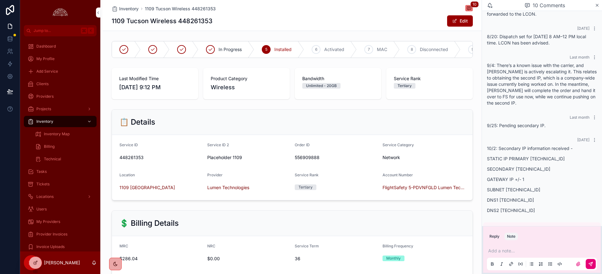
scroll to position [217, 0]
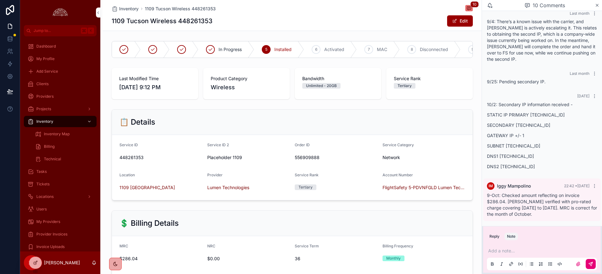
click at [441, 110] on div "📋 Details" at bounding box center [292, 122] width 361 height 25
click at [599, 5] on icon "scrollable content" at bounding box center [597, 5] width 5 height 5
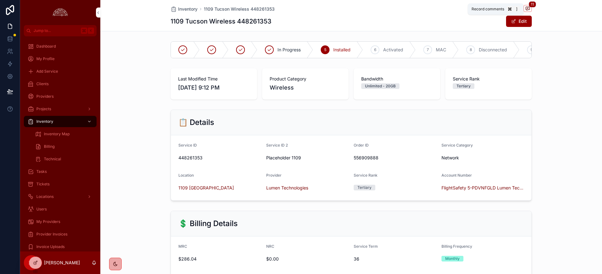
click at [526, 8] on icon "scrollable content" at bounding box center [528, 8] width 4 height 3
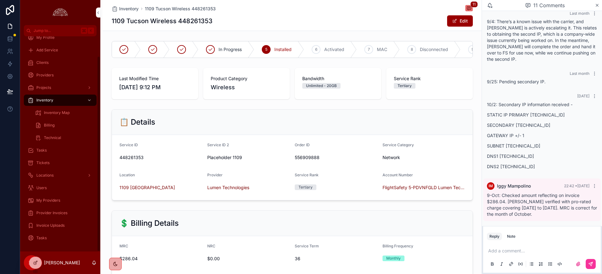
scroll to position [22, 0]
click at [58, 200] on span "My Providers" at bounding box center [48, 200] width 24 height 5
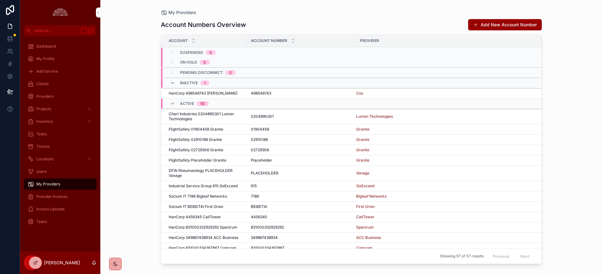
click at [38, 198] on span "Provider Invoices" at bounding box center [51, 196] width 31 height 5
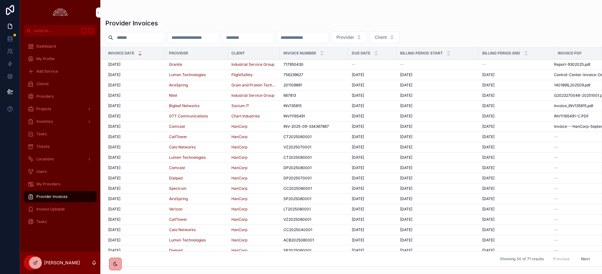
click at [114, 74] on span "[DATE]" at bounding box center [114, 74] width 12 height 5
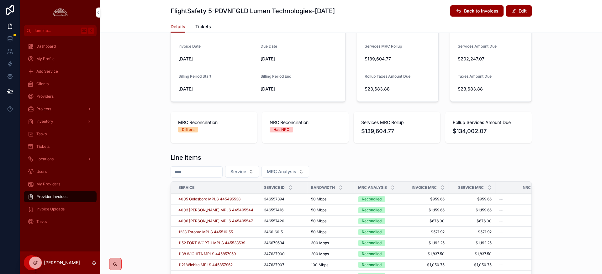
scroll to position [125, 0]
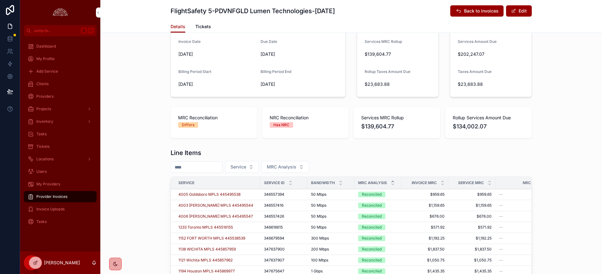
click at [392, 182] on icon "scrollable content" at bounding box center [393, 181] width 2 height 1
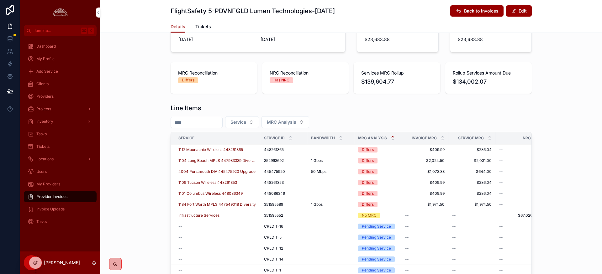
scroll to position [171, 0]
click at [225, 194] on span "1101 Columbus Wireless 448086349" at bounding box center [210, 192] width 64 height 5
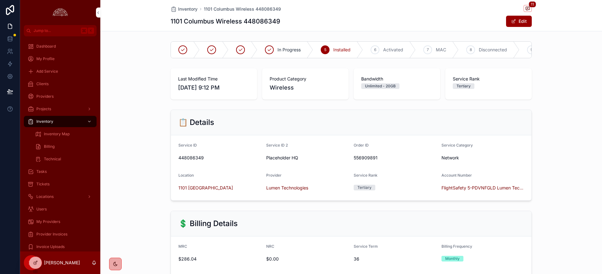
scroll to position [13, 0]
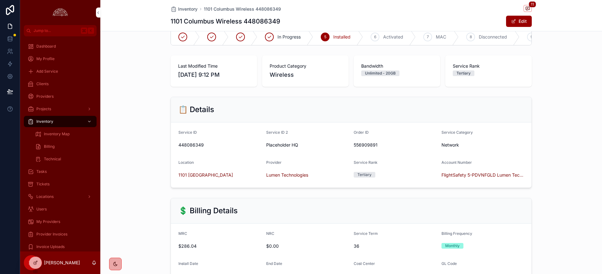
click at [564, 44] on div "In Progress 5 Installed 6 Activated 7 MAC 8 Disconnected 9 Canceled" at bounding box center [351, 37] width 502 height 22
click at [565, 44] on div "In Progress 5 Installed 6 Activated 7 MAC 8 Disconnected 9 Canceled" at bounding box center [351, 37] width 502 height 22
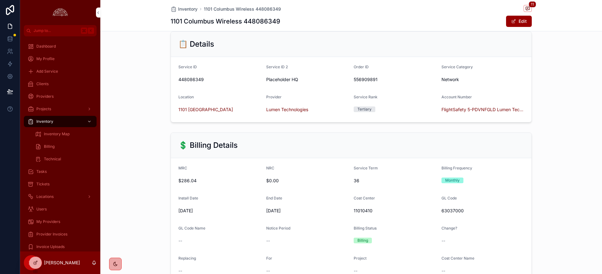
scroll to position [0, 0]
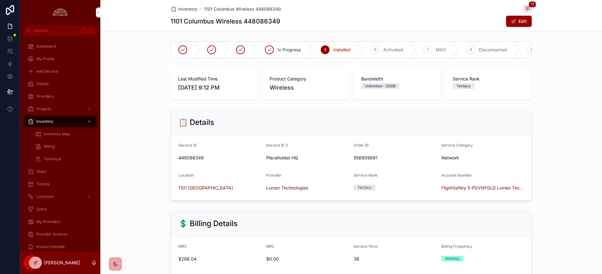
click at [189, 159] on span "448086349" at bounding box center [219, 158] width 83 height 6
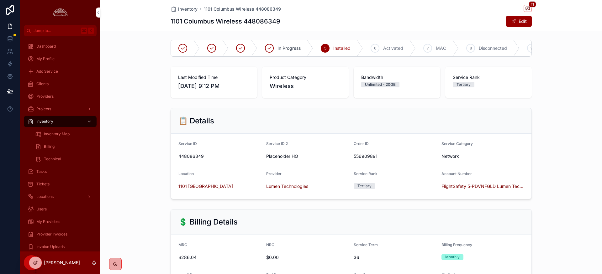
click at [189, 159] on span "448086349" at bounding box center [219, 156] width 83 height 6
click at [191, 157] on span "448086349" at bounding box center [219, 156] width 83 height 6
copy span "448086349"
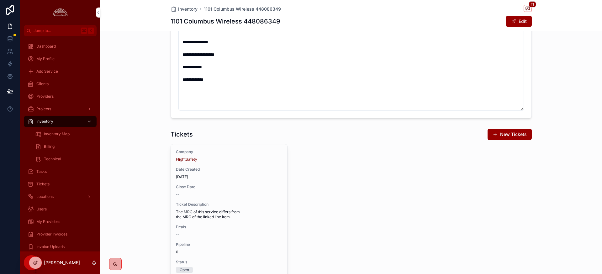
scroll to position [670, 0]
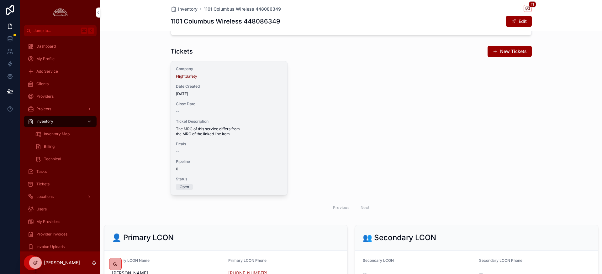
click at [244, 150] on div "--" at bounding box center [229, 151] width 106 height 5
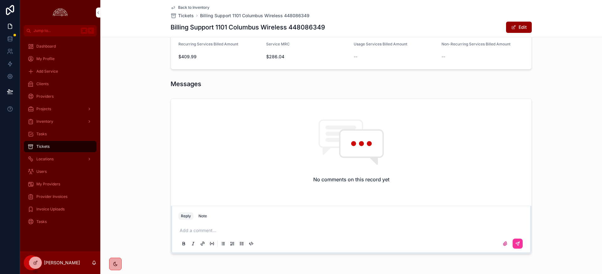
scroll to position [308, 0]
click at [221, 229] on p "scrollable content" at bounding box center [353, 230] width 346 height 6
drag, startPoint x: 165, startPoint y: 226, endPoint x: 130, endPoint y: 225, distance: 35.5
click at [130, 225] on div "No comments on this record yet Reply Note *********" at bounding box center [351, 175] width 502 height 161
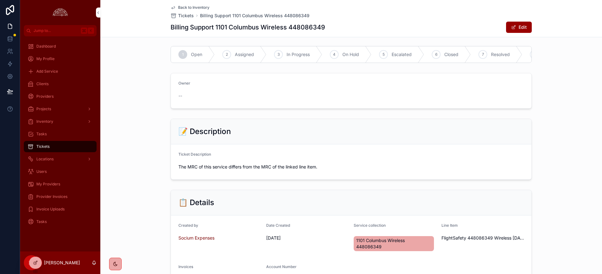
scroll to position [3, 0]
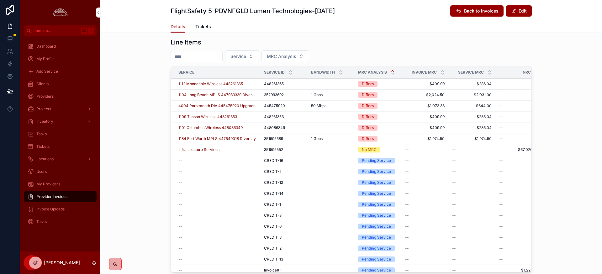
scroll to position [236, 0]
click at [215, 117] on span "1109 Tucson Wireless 448261353" at bounding box center [207, 116] width 59 height 5
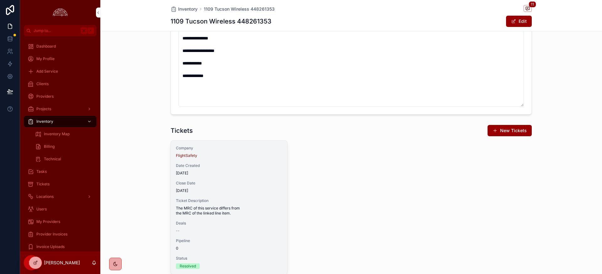
click at [244, 170] on div "Date Created [DATE]" at bounding box center [229, 169] width 106 height 13
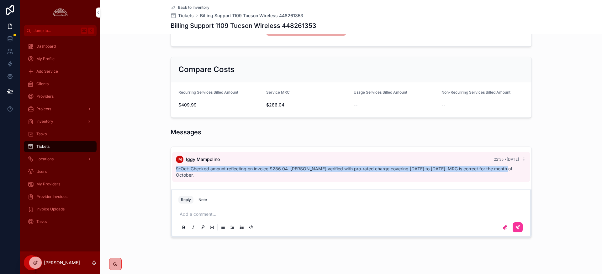
drag, startPoint x: 177, startPoint y: 169, endPoint x: 497, endPoint y: 172, distance: 320.0
click at [497, 172] on div "IM Iggy Mampolino 22:35 • [DATE] 9-Oct: Checked amount reflecting on invoice $2…" at bounding box center [351, 167] width 358 height 30
copy span "9-Oct: Checked amount reflecting on invoice $286.04. [PERSON_NAME] verified wit…"
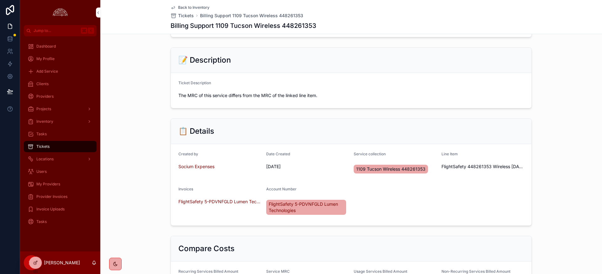
scroll to position [0, 0]
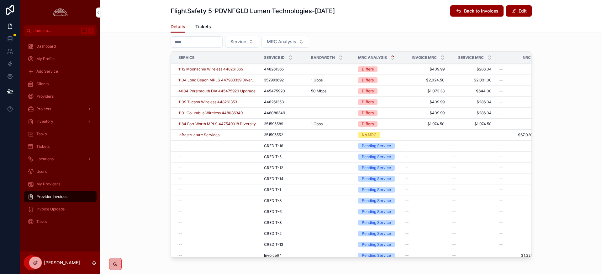
scroll to position [247, 0]
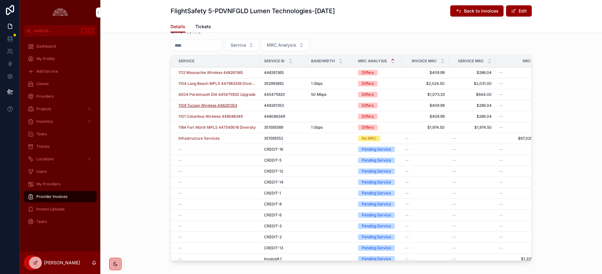
click at [226, 107] on span "1109 Tucson Wireless 448261353" at bounding box center [207, 105] width 59 height 5
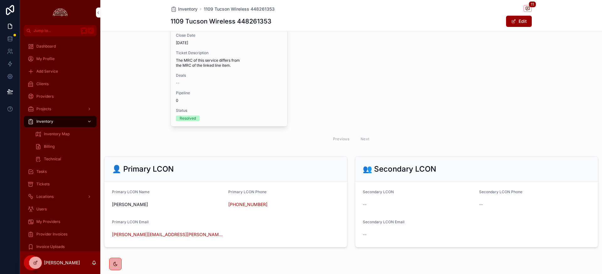
scroll to position [754, 0]
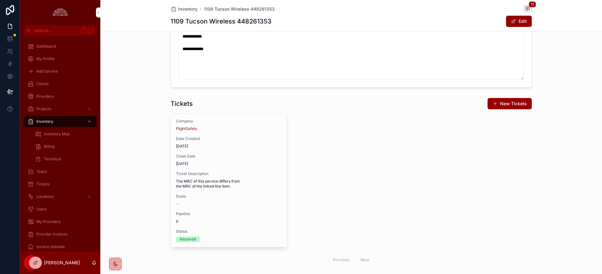
click at [256, 158] on span "Close Date" at bounding box center [229, 156] width 106 height 5
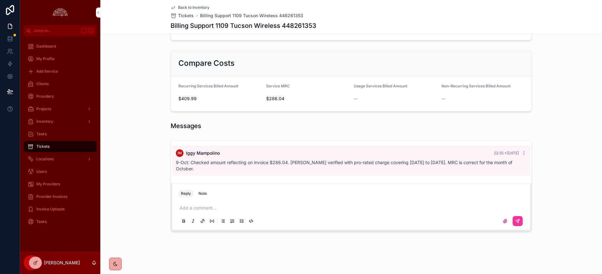
scroll to position [249, 0]
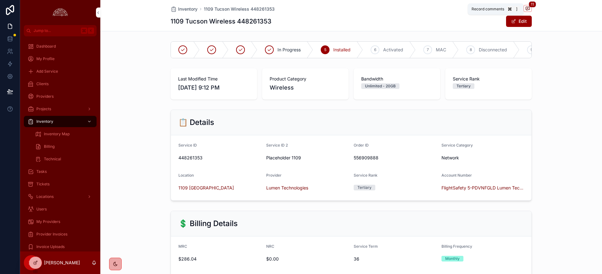
click at [530, 9] on icon "scrollable content" at bounding box center [527, 8] width 5 height 5
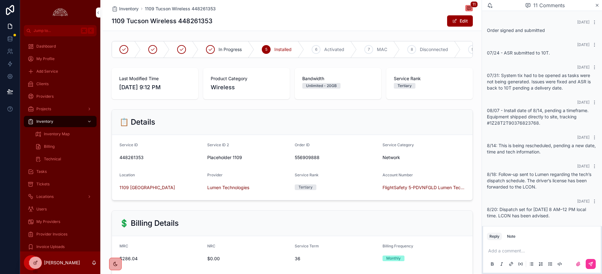
scroll to position [217, 0]
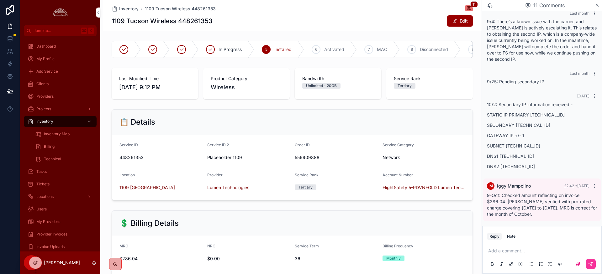
click at [438, 128] on div "📋 Details" at bounding box center [292, 122] width 361 height 25
